Goal: Transaction & Acquisition: Purchase product/service

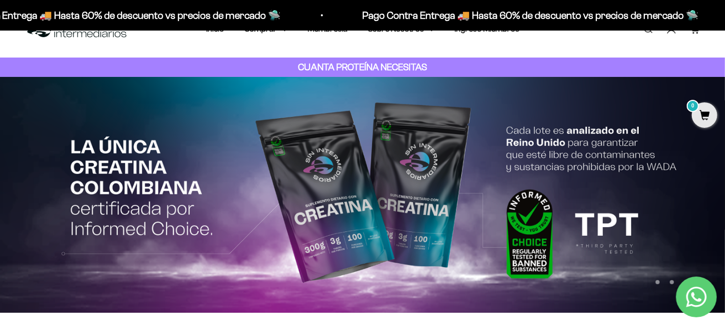
scroll to position [18, 0]
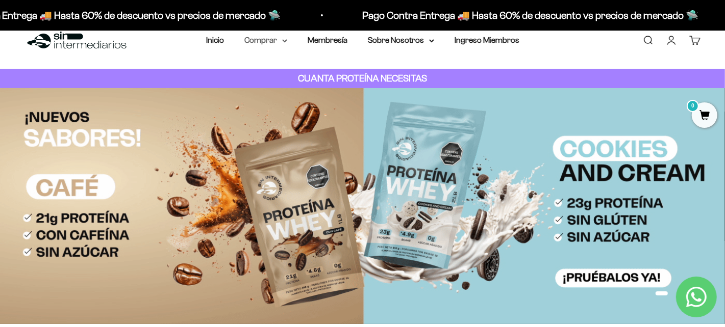
click at [282, 39] on icon at bounding box center [284, 41] width 5 height 4
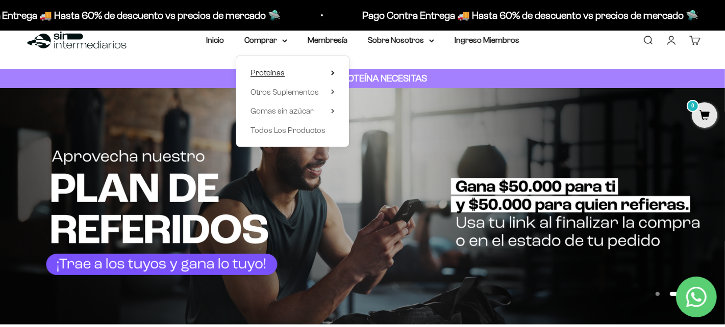
click at [329, 72] on summary "Proteínas" at bounding box center [292, 72] width 84 height 13
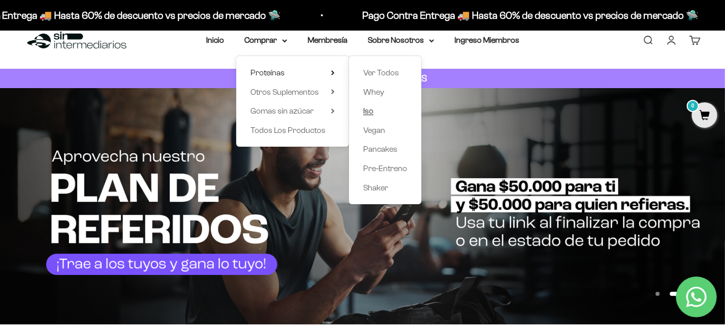
click at [370, 111] on span "Iso" at bounding box center [368, 111] width 10 height 9
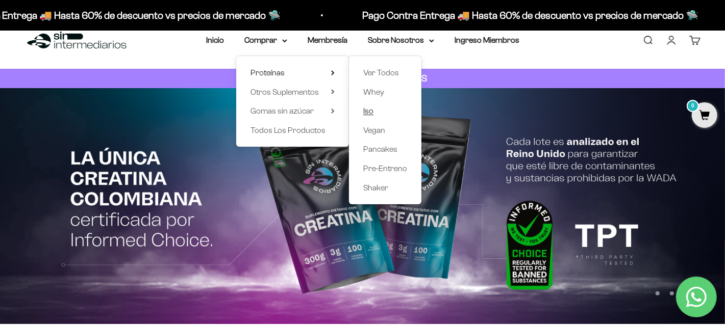
click at [371, 107] on span "Iso" at bounding box center [368, 111] width 10 height 9
click at [544, 61] on div "Menú Buscar Inicio Comprar Proteínas Ver Todos Whey Iso Vegan Pancakes Pre-Entr…" at bounding box center [362, 40] width 725 height 57
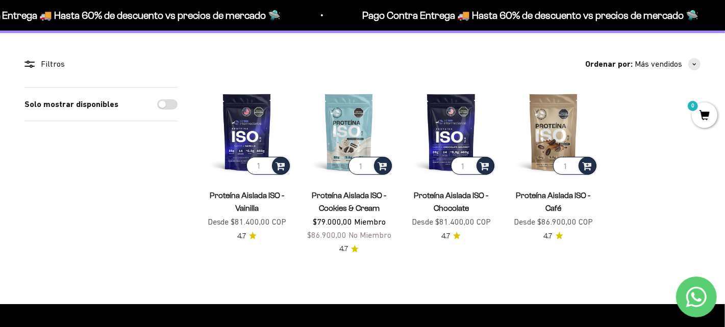
scroll to position [77, 0]
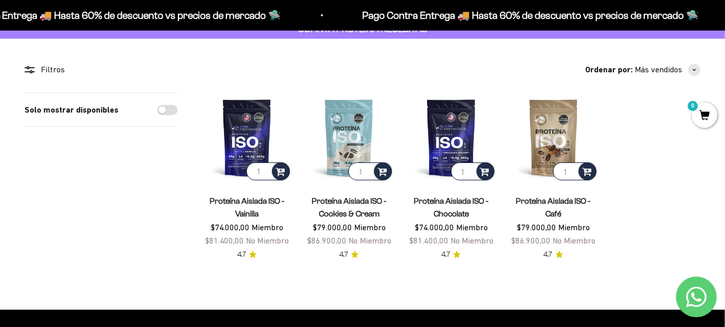
drag, startPoint x: 730, startPoint y: 50, endPoint x: 731, endPoint y: 67, distance: 16.9
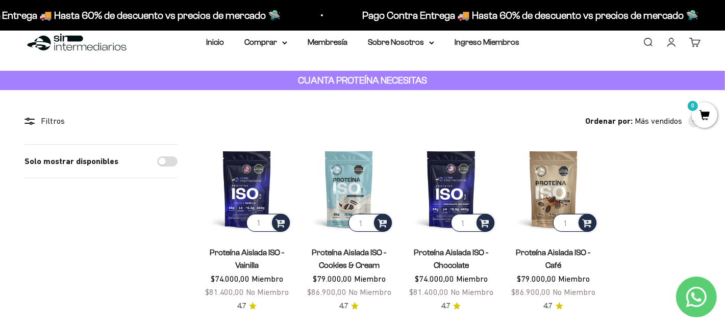
scroll to position [8, 0]
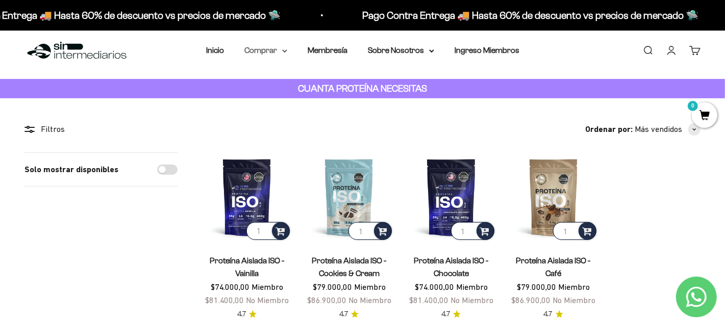
click at [275, 56] on summary "Comprar" at bounding box center [265, 50] width 43 height 13
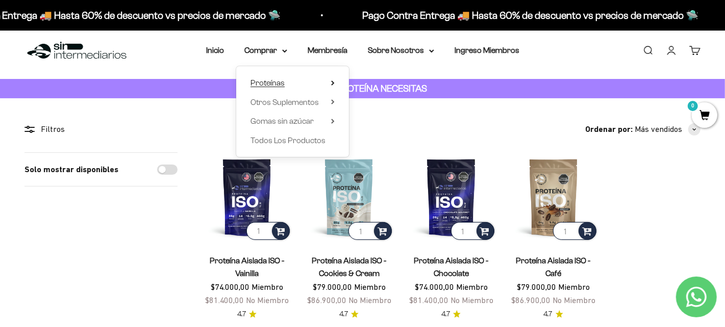
click at [275, 83] on span "Proteínas" at bounding box center [267, 83] width 34 height 9
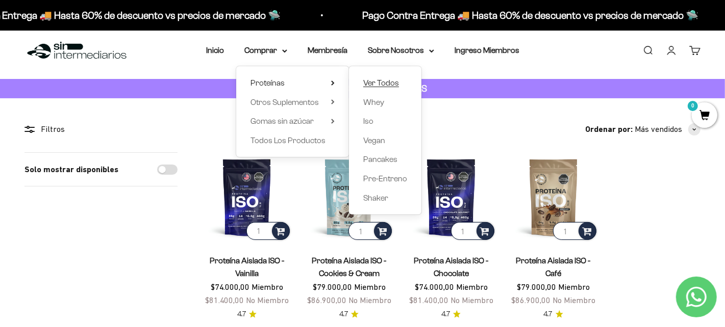
click at [385, 84] on span "Ver Todos" at bounding box center [381, 83] width 36 height 9
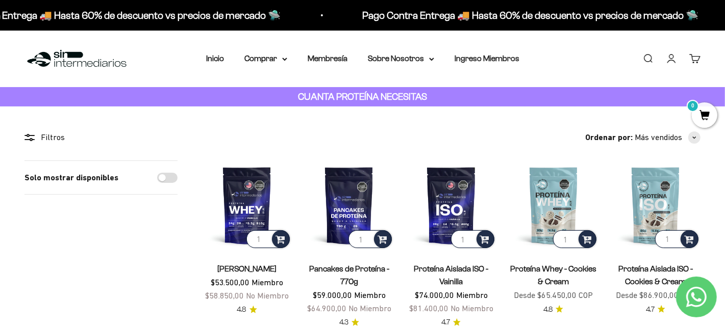
click at [224, 57] on li "Inicio" at bounding box center [215, 58] width 18 height 13
click at [220, 59] on link "Inicio" at bounding box center [215, 58] width 18 height 9
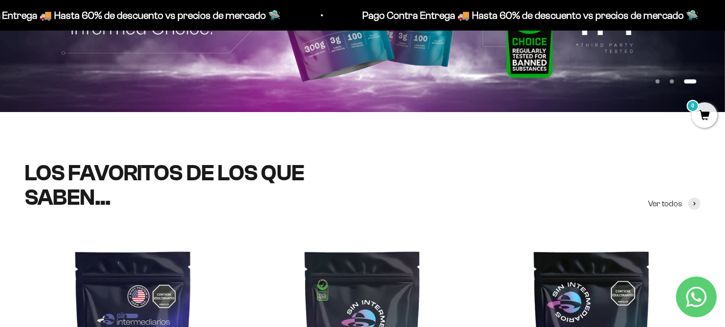
scroll to position [252, 0]
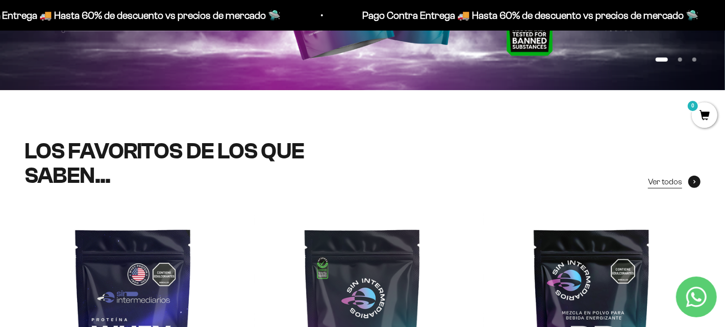
click at [670, 179] on span "Ver todos" at bounding box center [665, 181] width 34 height 13
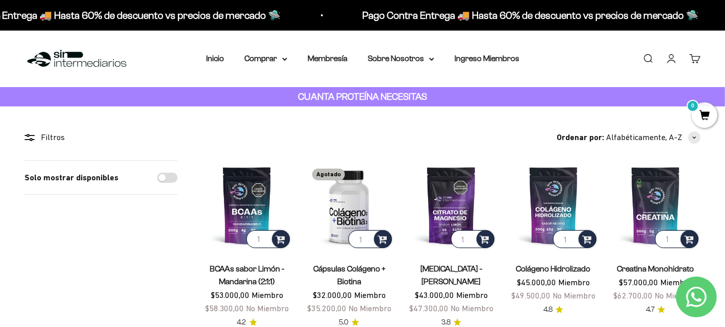
click at [27, 140] on icon at bounding box center [27, 139] width 6 height 1
click at [29, 136] on circle at bounding box center [28, 136] width 2 height 2
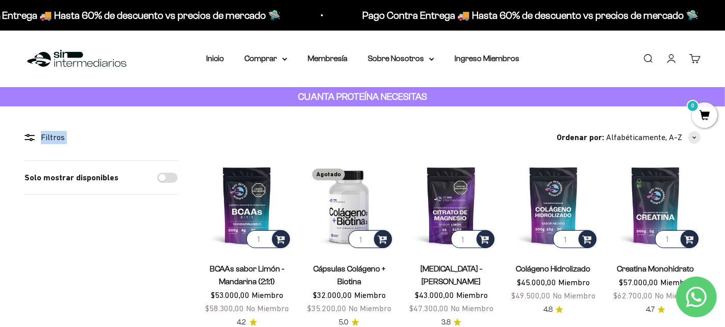
click at [29, 136] on circle at bounding box center [28, 136] width 2 height 2
click at [649, 63] on link "Buscar" at bounding box center [647, 58] width 11 height 11
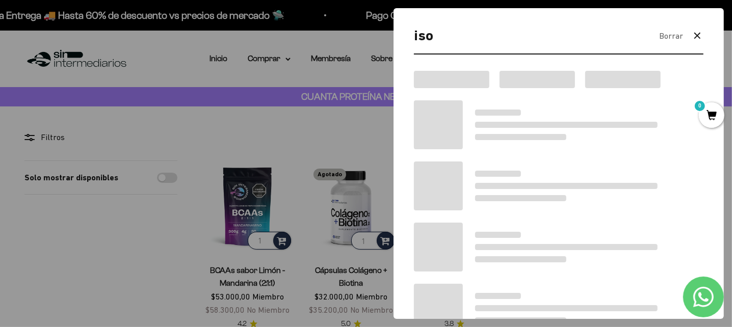
type input "iso"
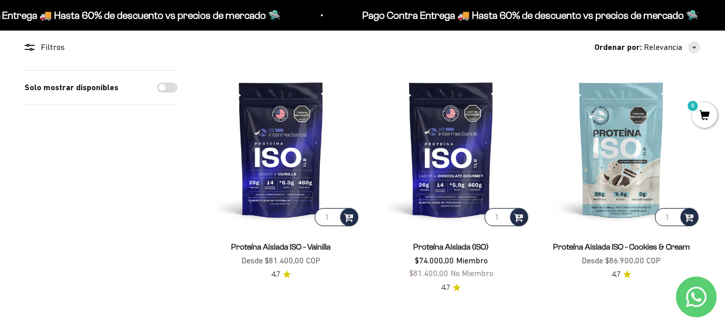
scroll to position [187, 0]
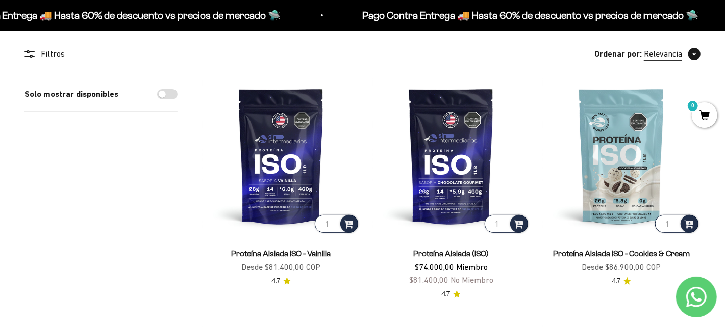
click at [695, 55] on icon "button" at bounding box center [694, 54] width 4 height 3
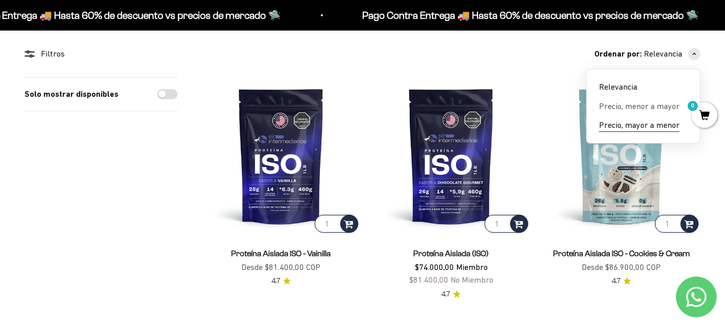
click at [649, 122] on span "Precio, mayor a menor" at bounding box center [639, 125] width 81 height 13
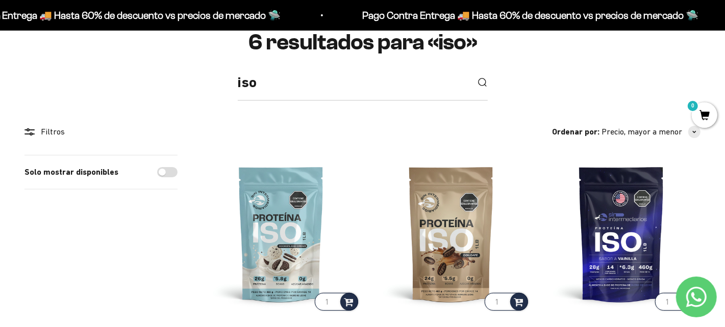
scroll to position [60, 0]
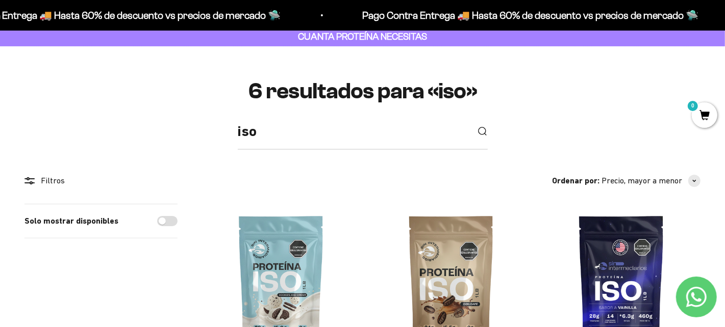
click at [30, 180] on icon at bounding box center [29, 180] width 10 height 7
click at [170, 219] on input "Solo mostrar disponibles" at bounding box center [167, 221] width 20 height 10
checkbox input "true"
click at [270, 181] on link "Quitar filtro «En existencia»" at bounding box center [269, 180] width 5 height 5
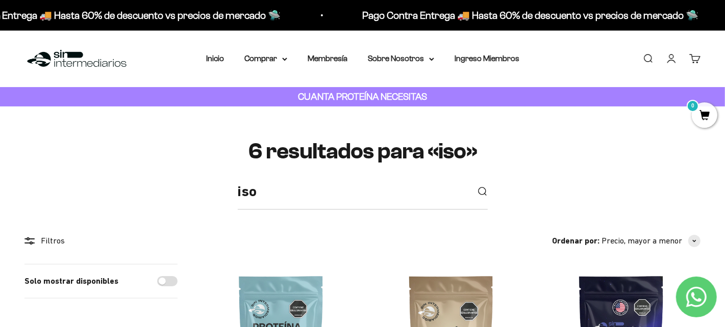
click at [405, 93] on strong "CUANTA PROTEÍNA NECESITAS" at bounding box center [362, 96] width 129 height 11
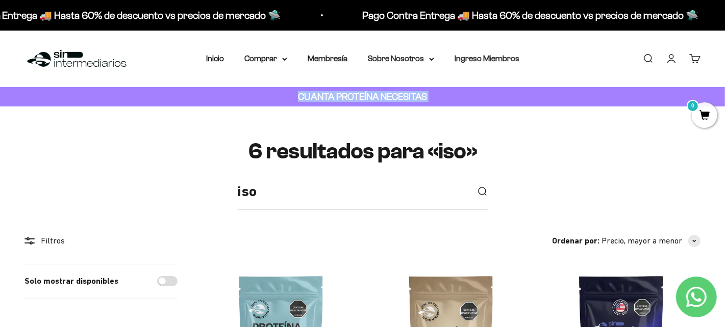
click at [405, 93] on strong "CUANTA PROTEÍNA NECESITAS" at bounding box center [362, 96] width 129 height 11
